Goal: Obtain resource: Obtain resource

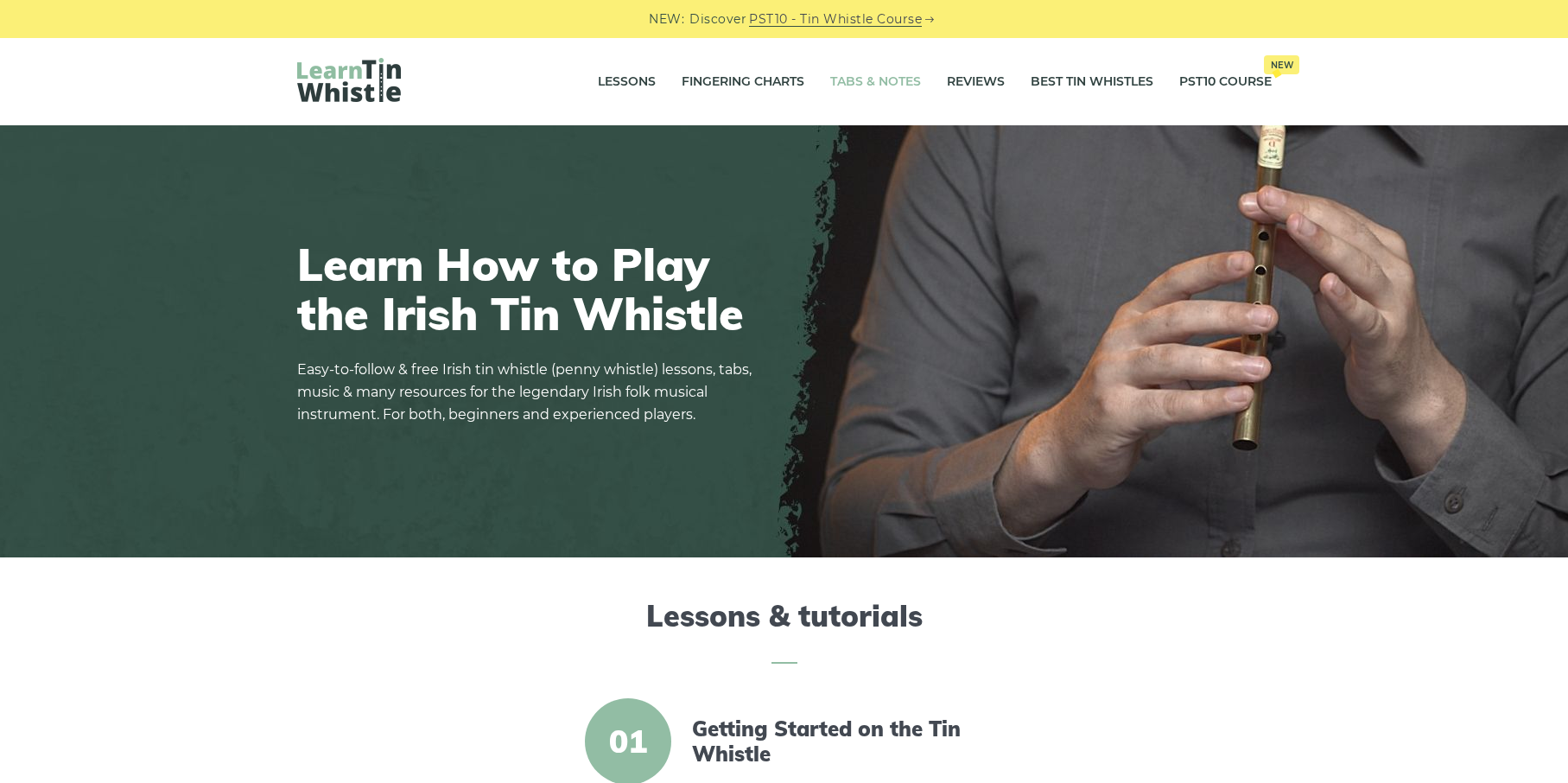
click at [842, 77] on link "Tabs & Notes" at bounding box center [876, 82] width 90 height 43
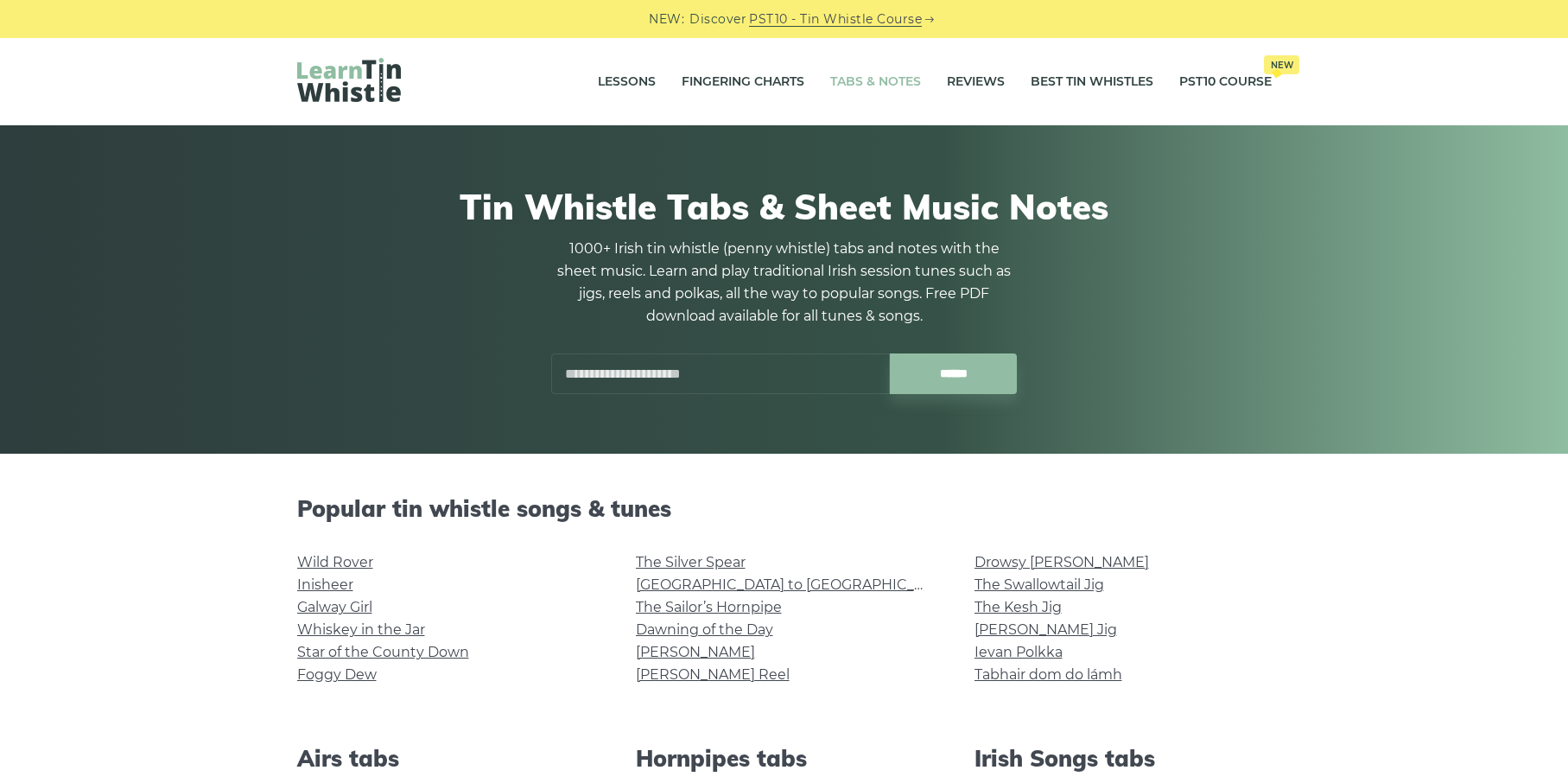
click at [643, 357] on input "text" at bounding box center [720, 373] width 339 height 41
click at [734, 371] on input "**********" at bounding box center [720, 373] width 339 height 41
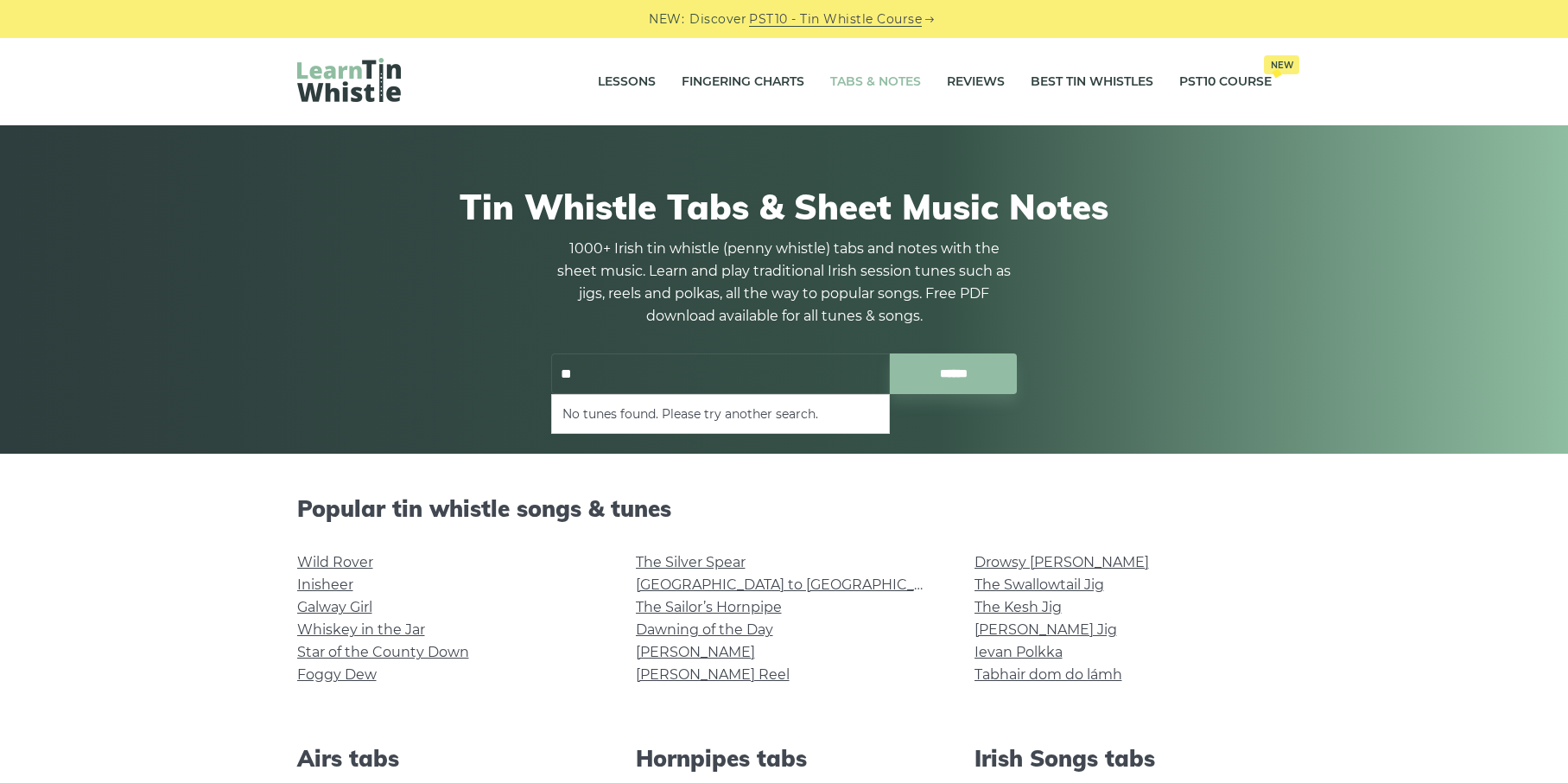
type input "*"
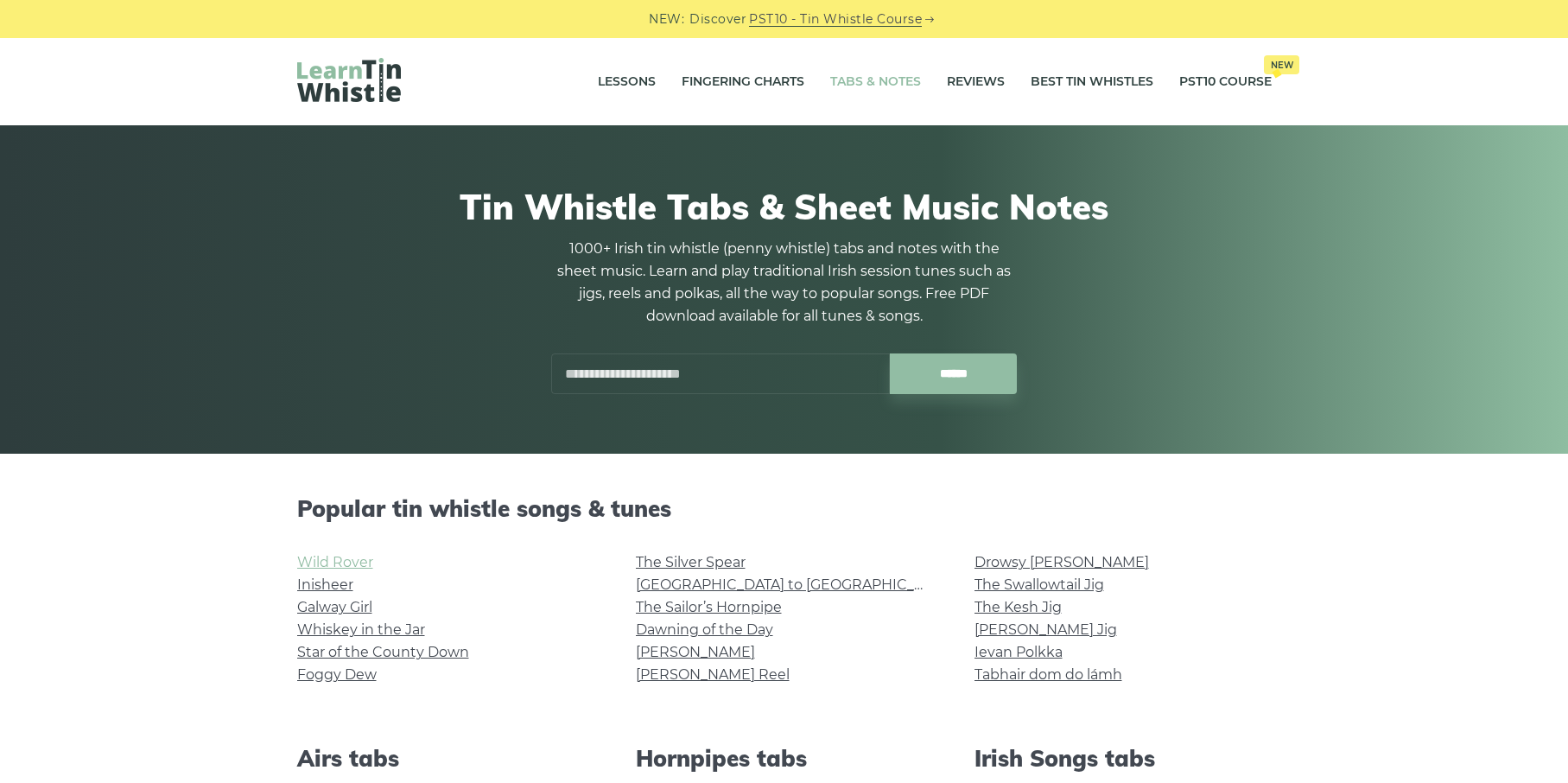
click at [360, 563] on link "Wild Rover" at bounding box center [335, 562] width 76 height 16
click at [1114, 662] on li "Ievan Polkka" at bounding box center [1123, 652] width 297 height 23
click at [1111, 676] on link "Tabhair dom do lámh" at bounding box center [1049, 675] width 148 height 16
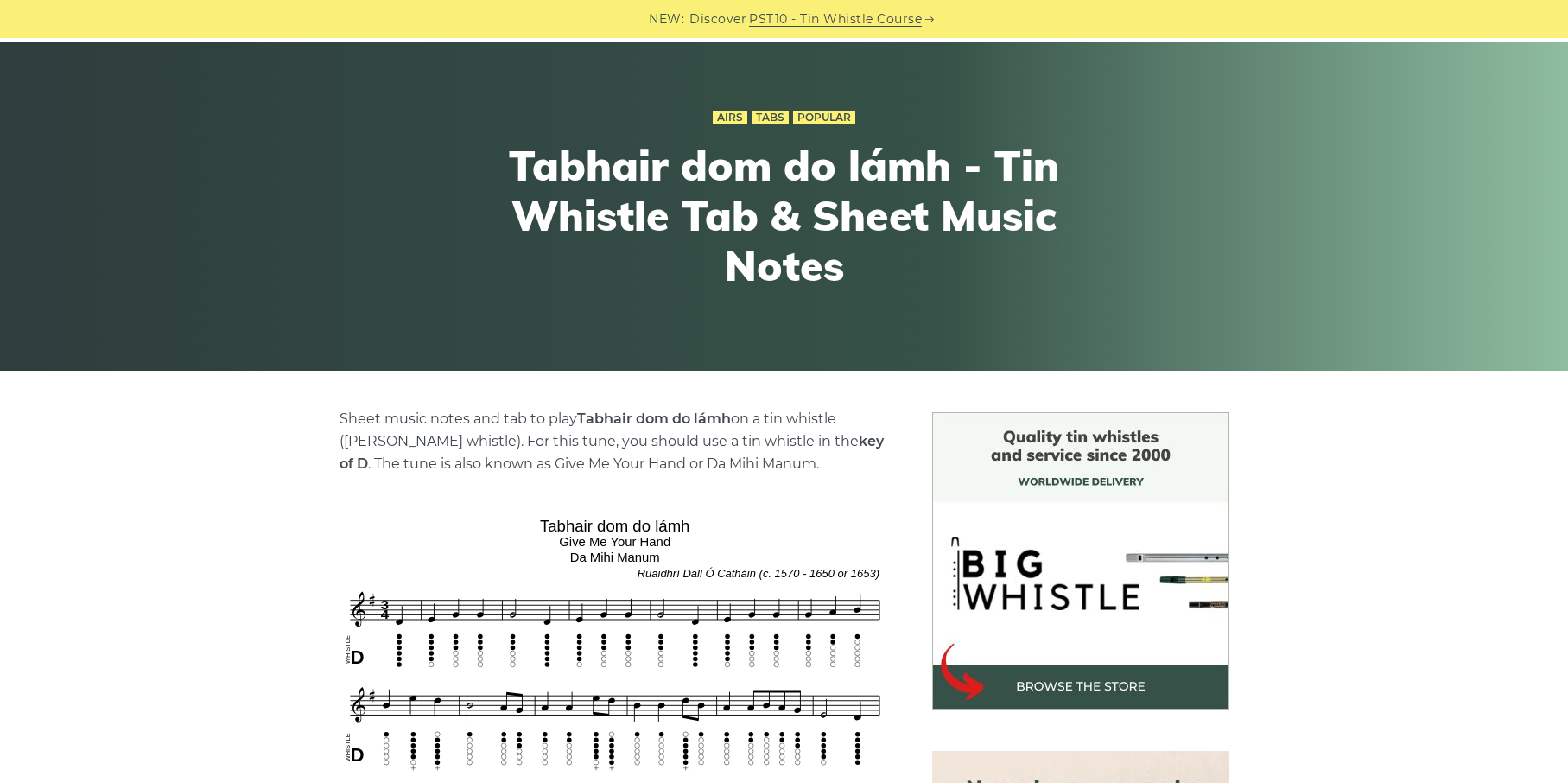
scroll to position [88, 0]
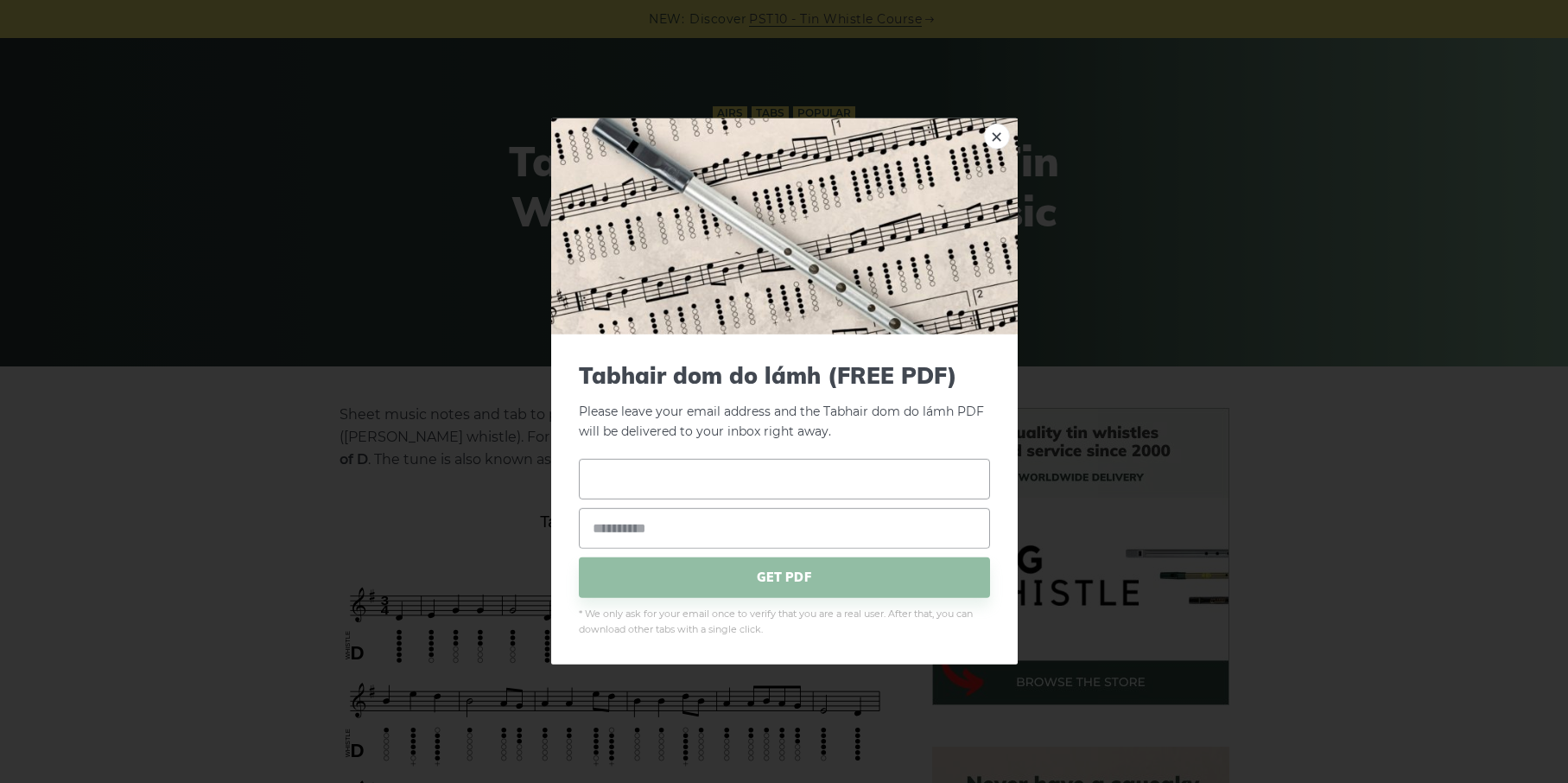
click at [720, 475] on input "text" at bounding box center [784, 478] width 412 height 41
type input "*"
type input "*****"
click at [666, 535] on input "email" at bounding box center [784, 527] width 412 height 41
type input "**********"
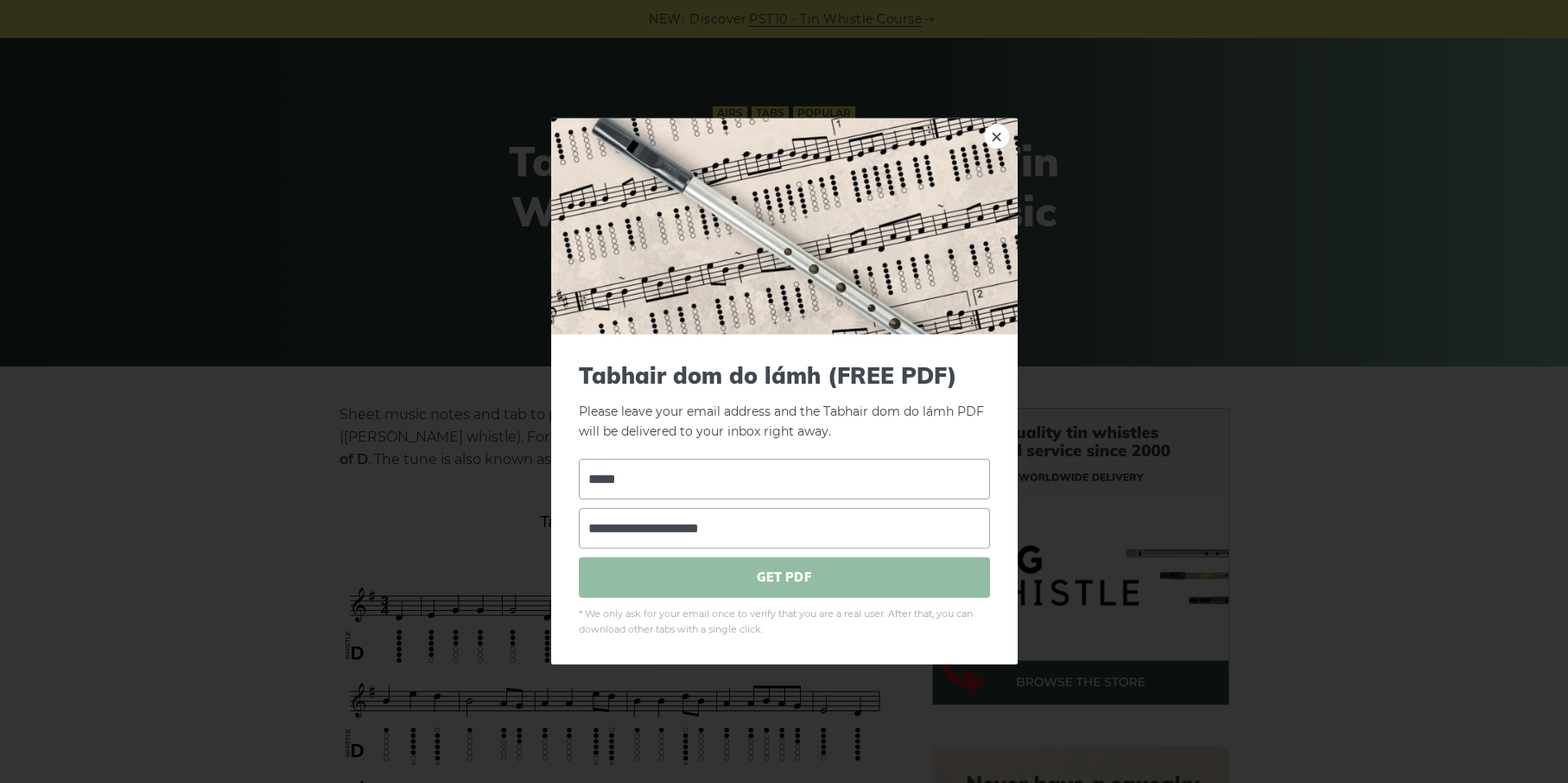
click at [749, 568] on span "GET PDF" at bounding box center [784, 576] width 412 height 41
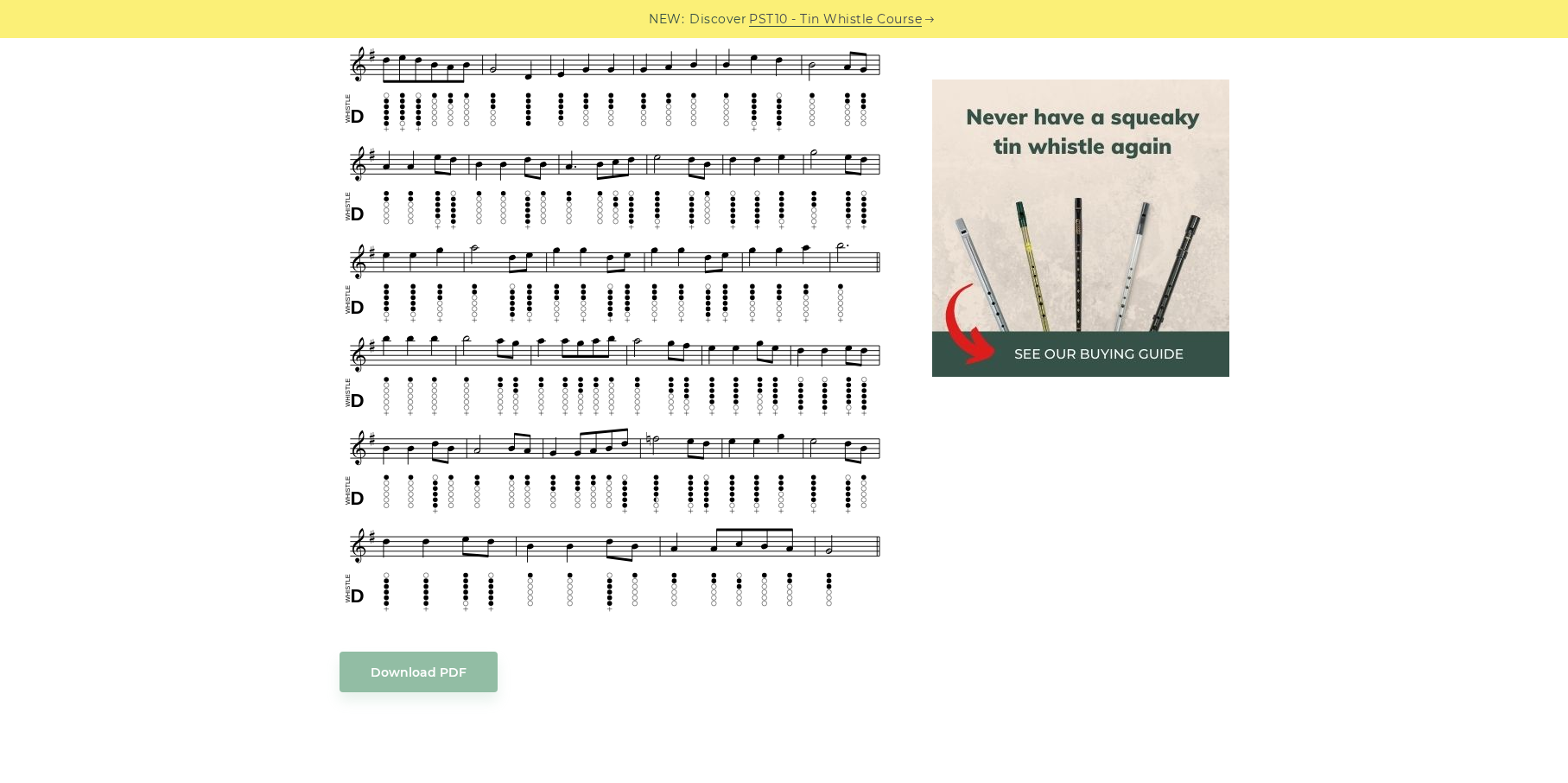
scroll to position [944, 0]
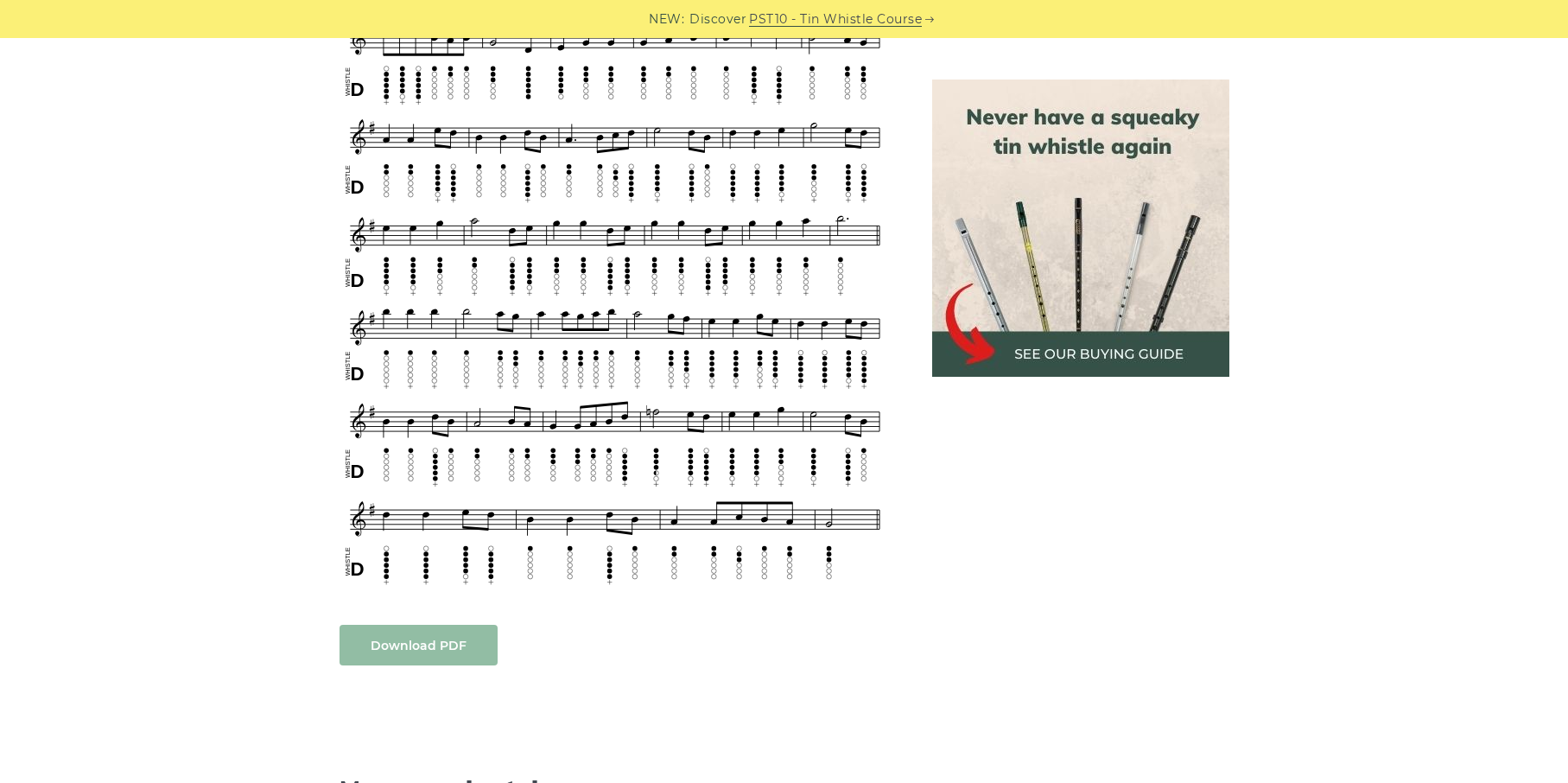
click at [412, 633] on link "Download PDF" at bounding box center [418, 645] width 158 height 41
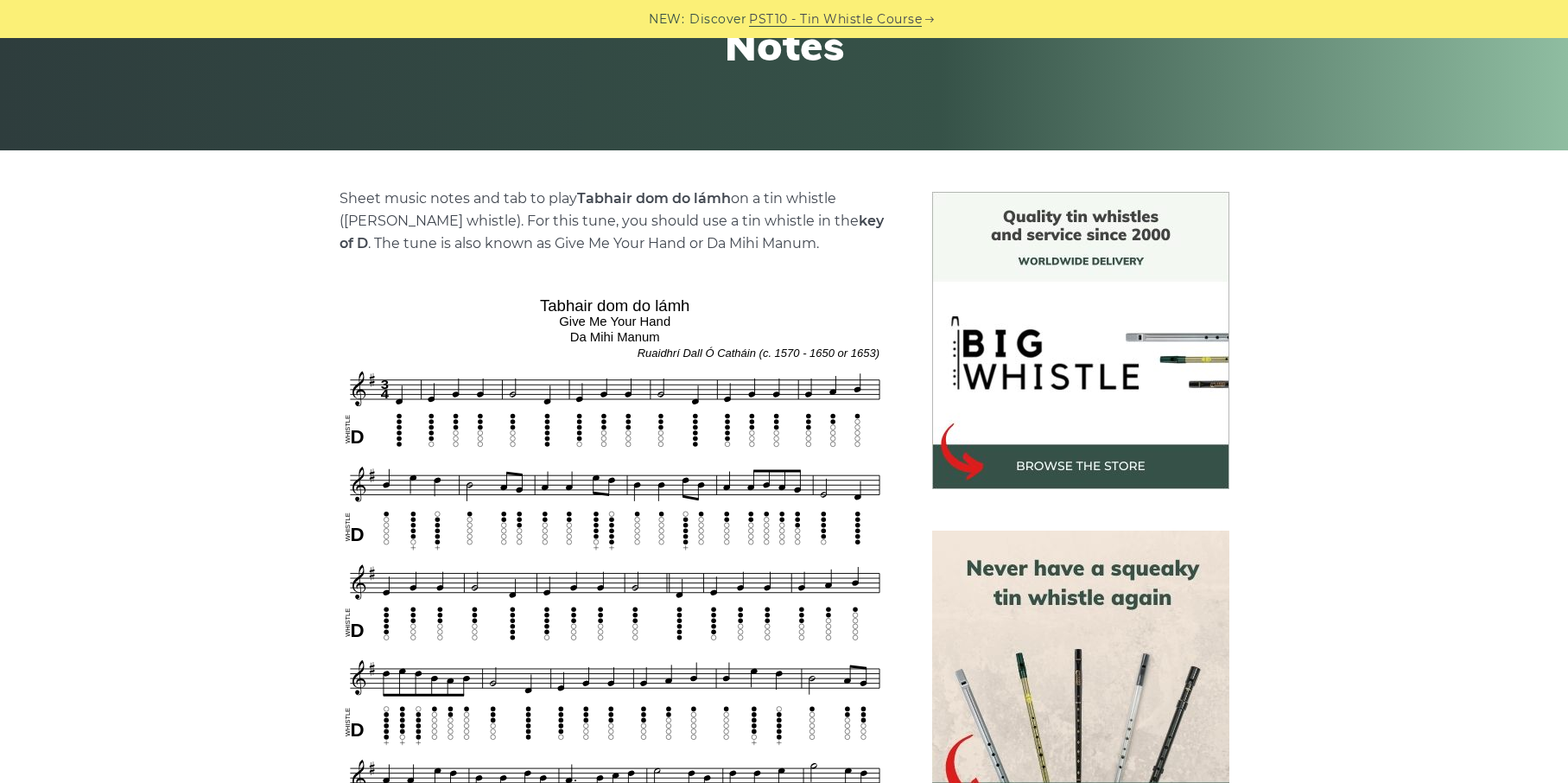
scroll to position [0, 0]
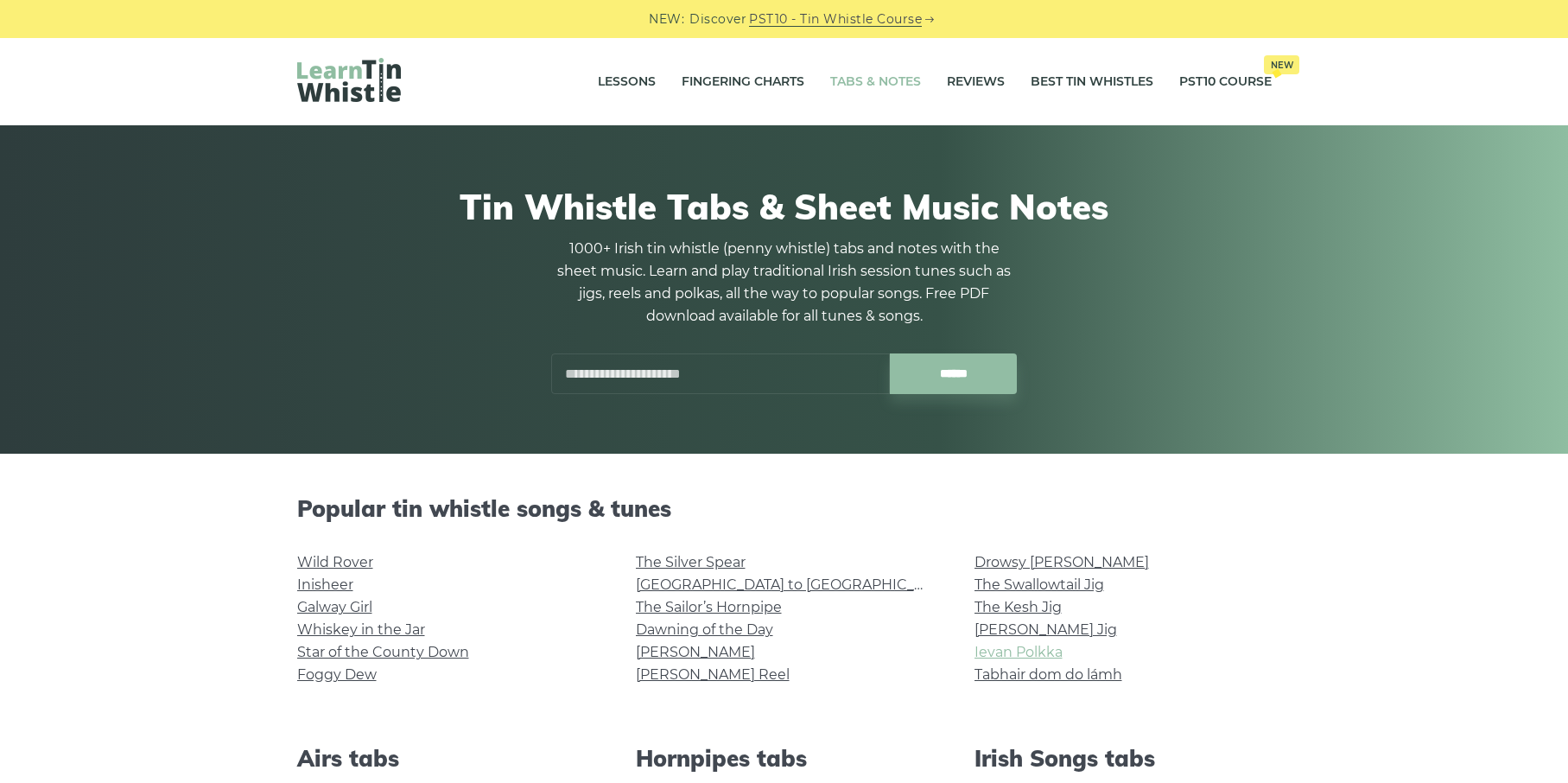
click at [1003, 649] on link "Ievan Polkka" at bounding box center [1019, 652] width 88 height 16
click at [734, 577] on link "[GEOGRAPHIC_DATA] to [GEOGRAPHIC_DATA]" at bounding box center [794, 584] width 319 height 16
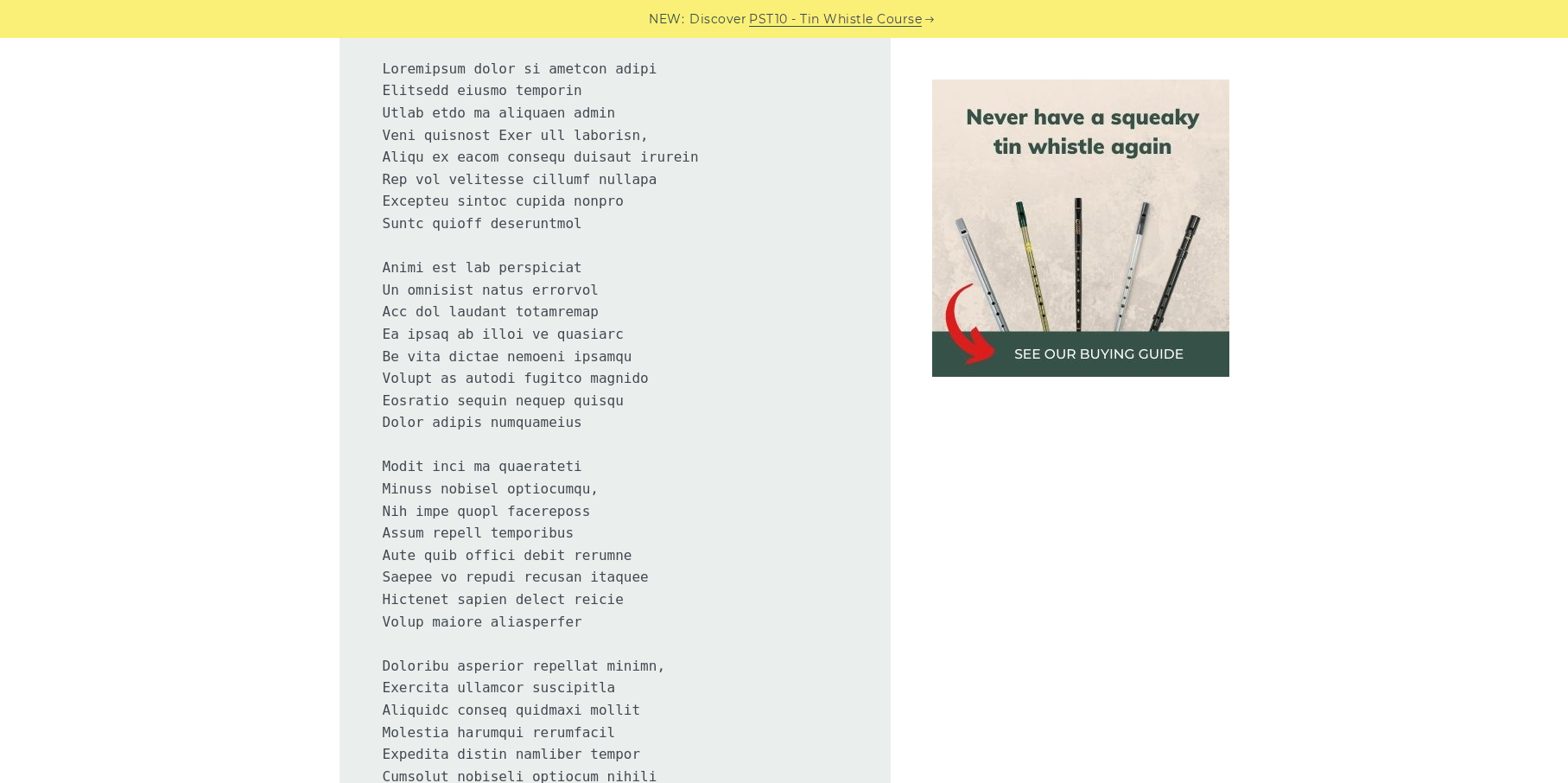
scroll to position [1093, 0]
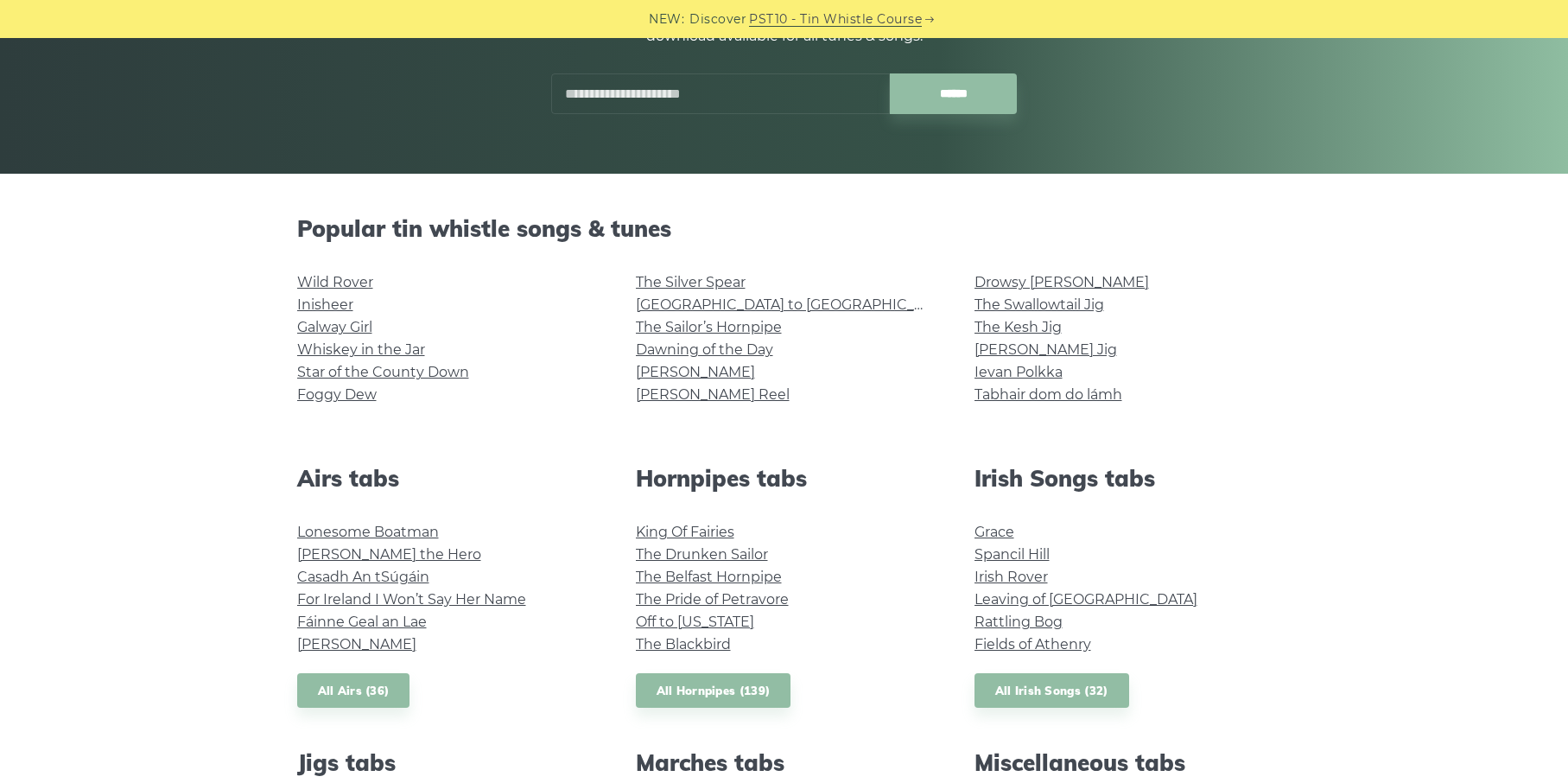
scroll to position [294, 0]
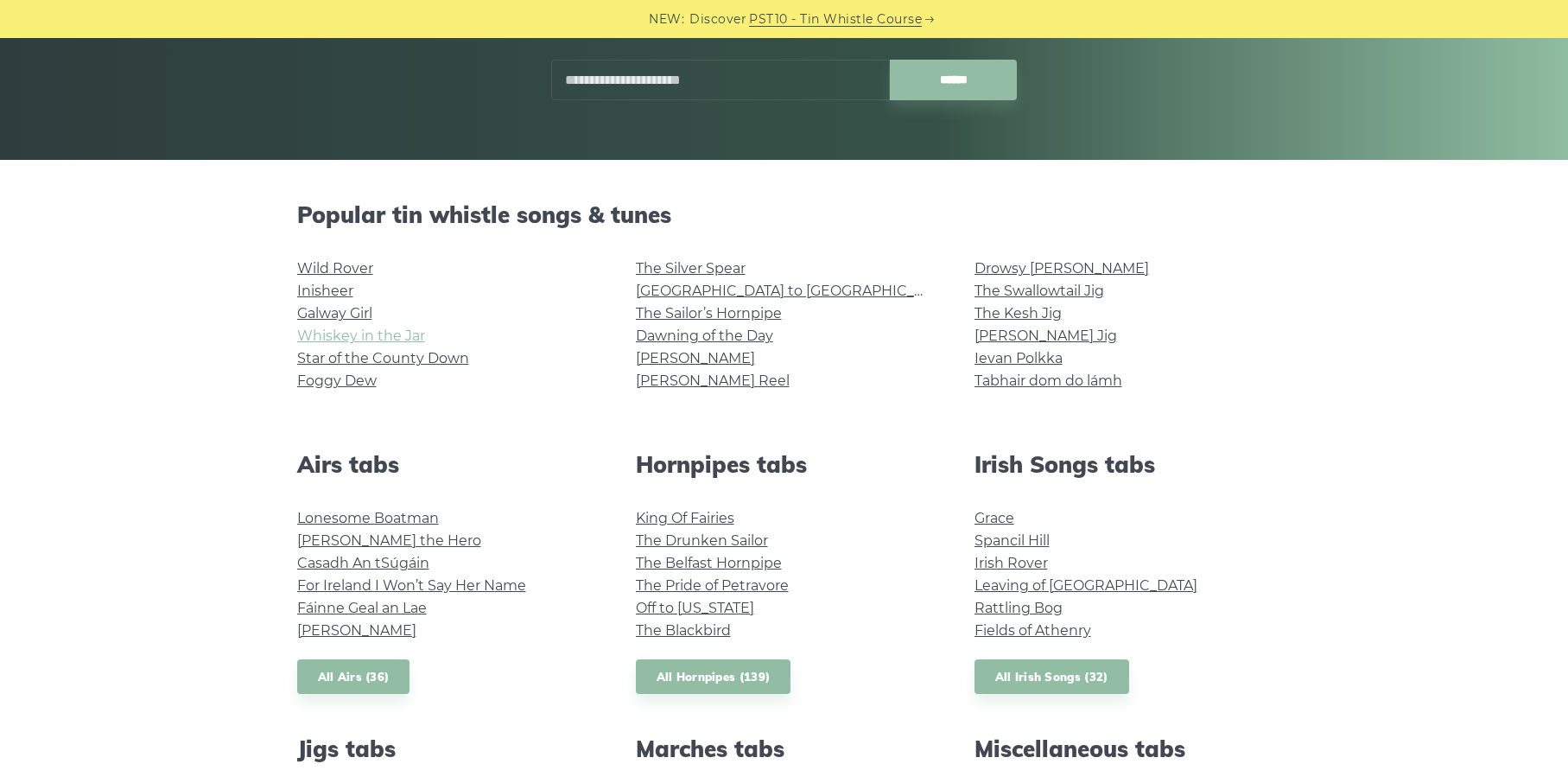
click at [345, 334] on link "Whiskey in the Jar" at bounding box center [361, 336] width 128 height 16
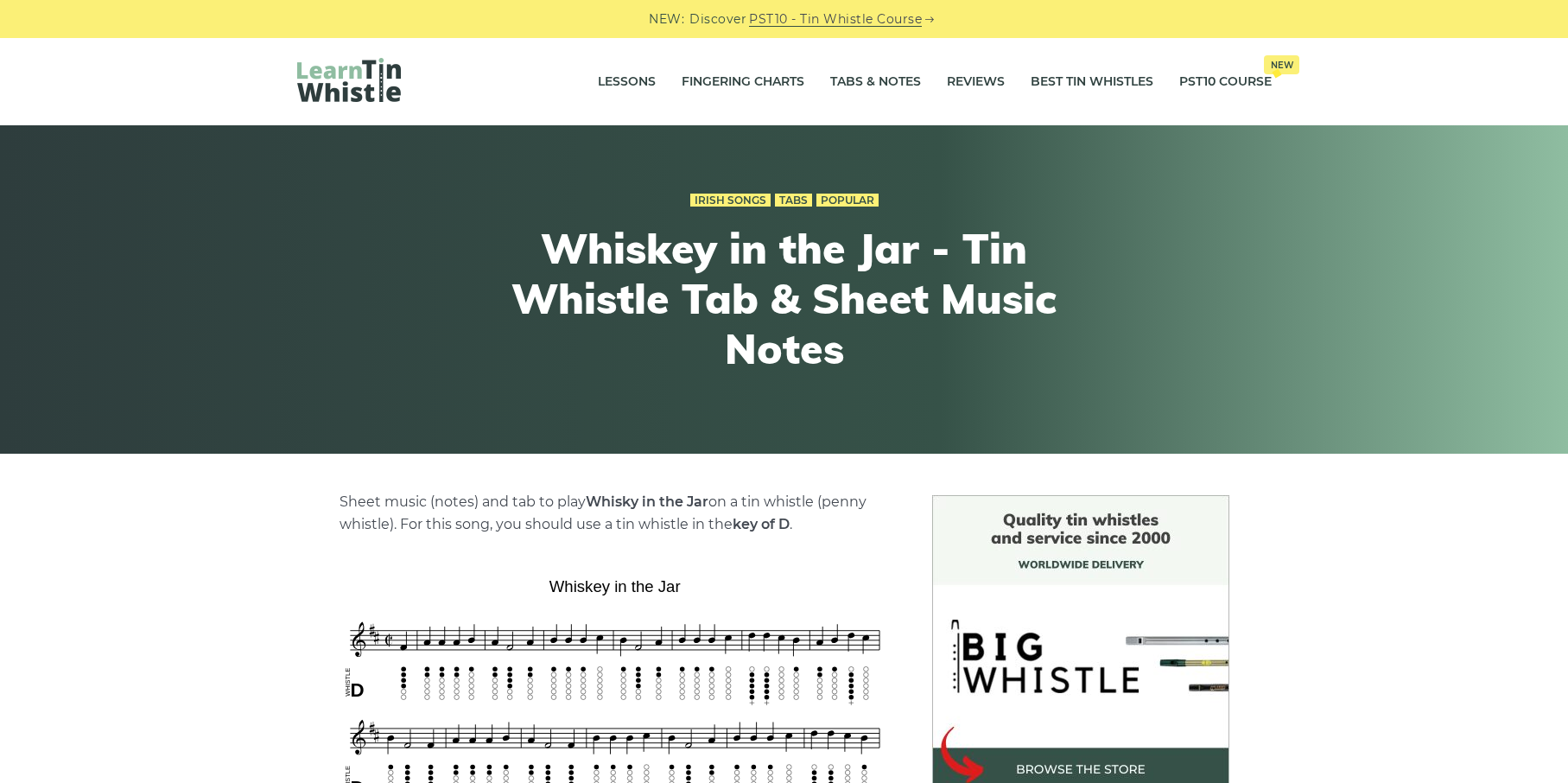
scroll to position [685, 0]
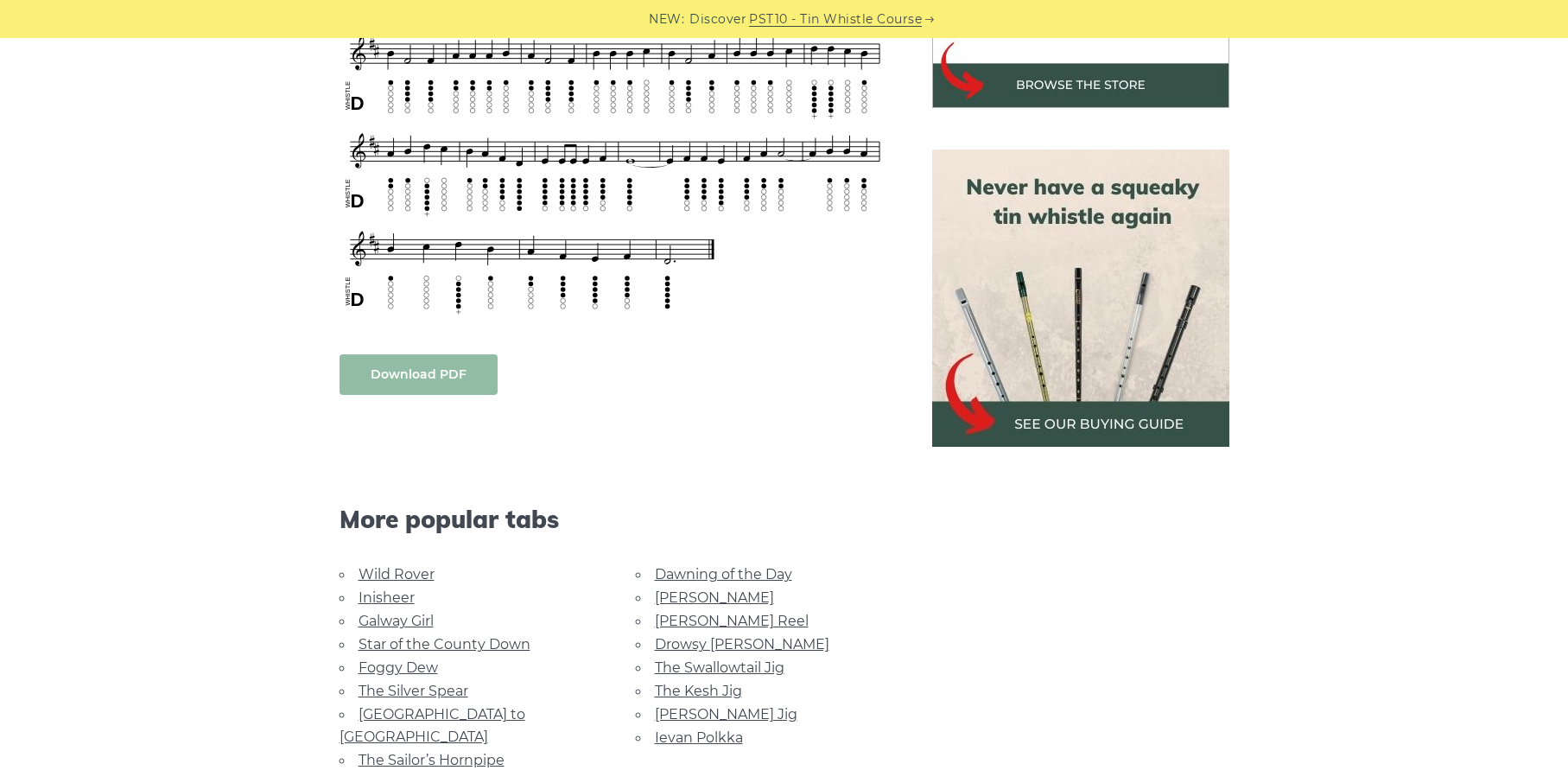
click at [418, 371] on link "Download PDF" at bounding box center [418, 374] width 158 height 41
